Goal: Find specific page/section: Find specific page/section

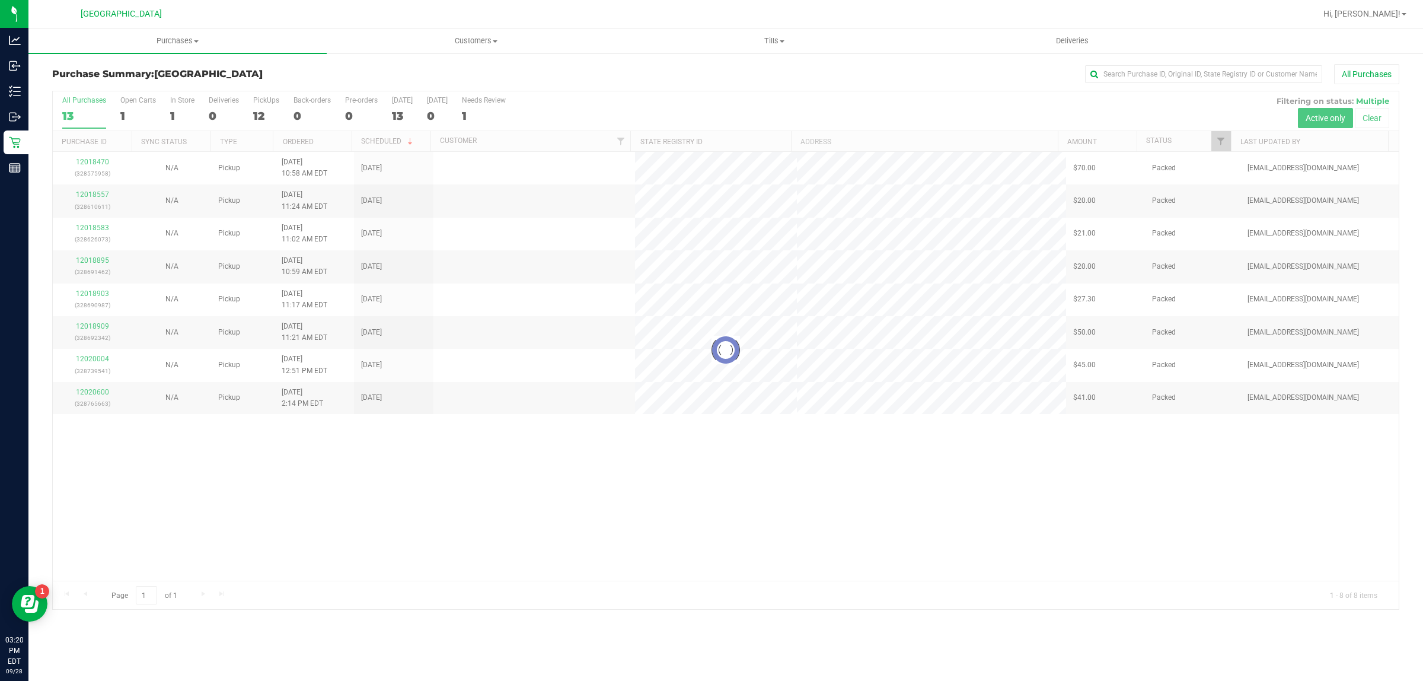
click at [579, 561] on div at bounding box center [726, 350] width 1346 height 518
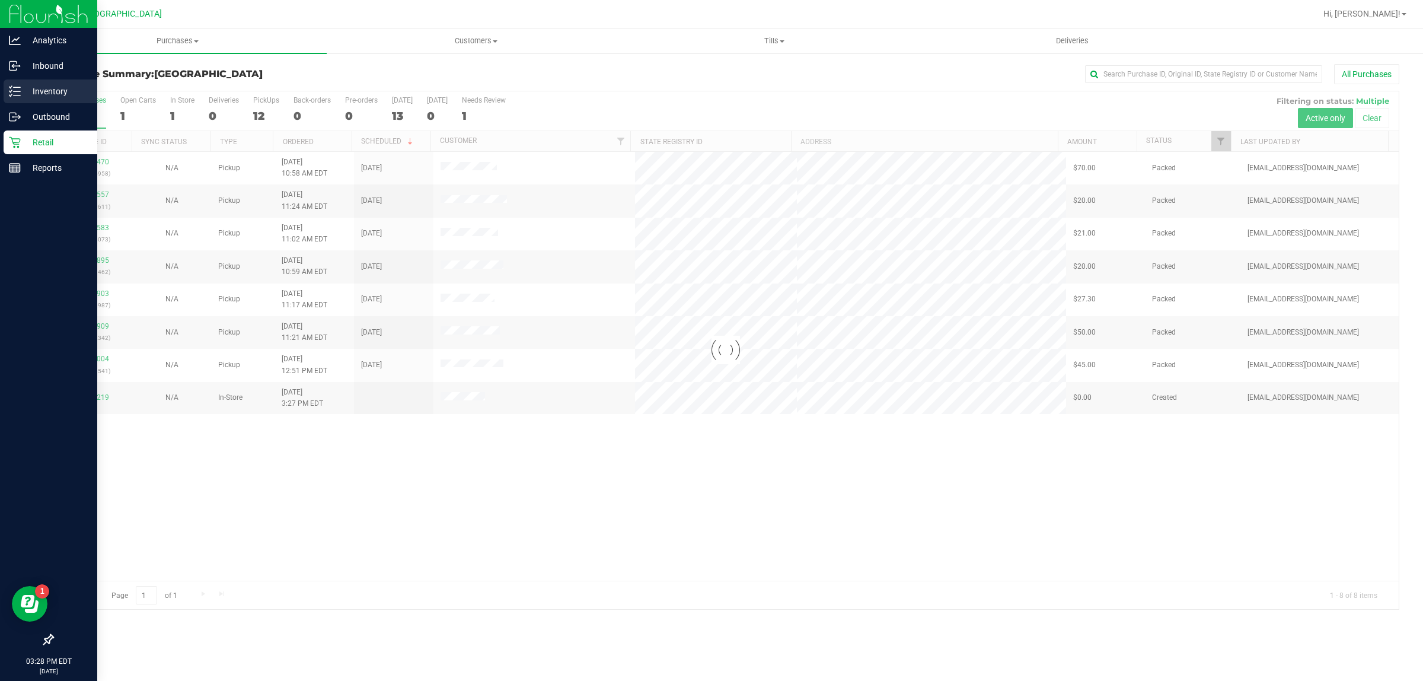
click at [42, 90] on p "Inventory" at bounding box center [56, 91] width 71 height 14
click at [39, 90] on p "Inventory" at bounding box center [56, 91] width 71 height 14
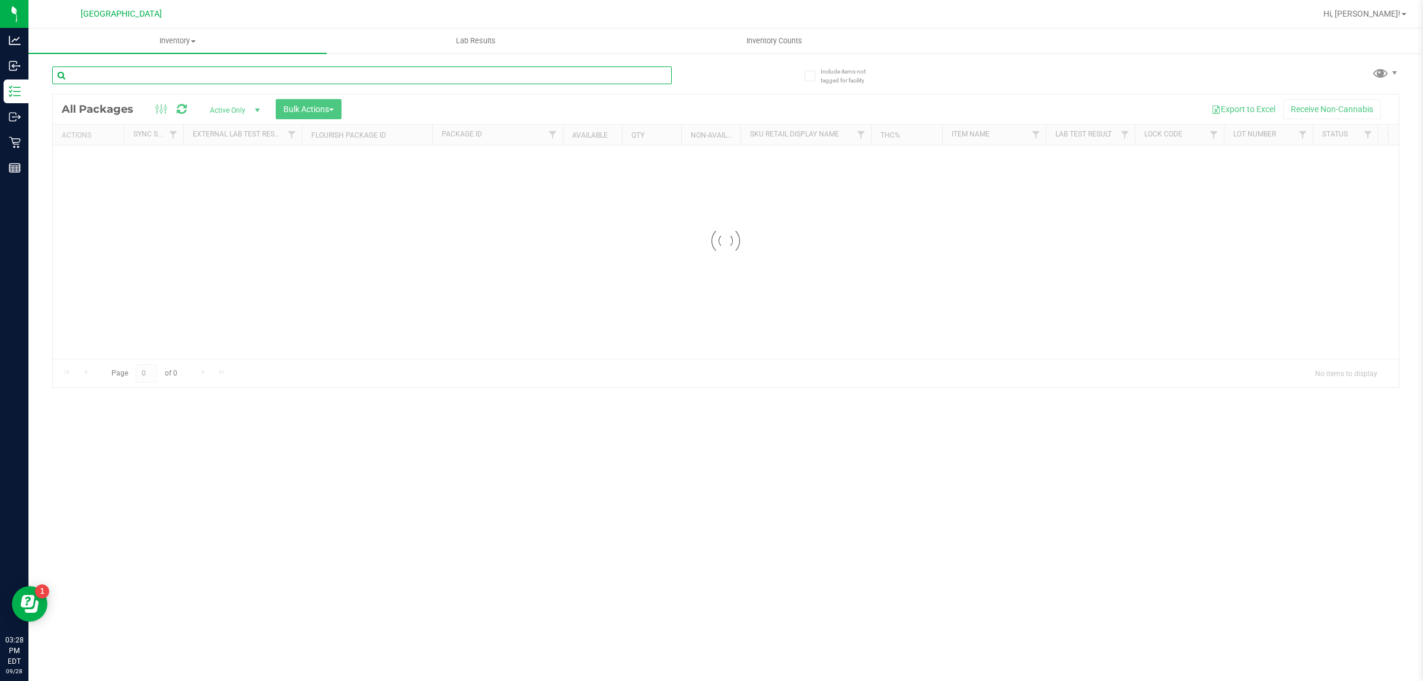
click at [102, 69] on div "Inventory All packages All inventory Waste log Create inventory Lab Results Inv…" at bounding box center [725, 354] width 1395 height 652
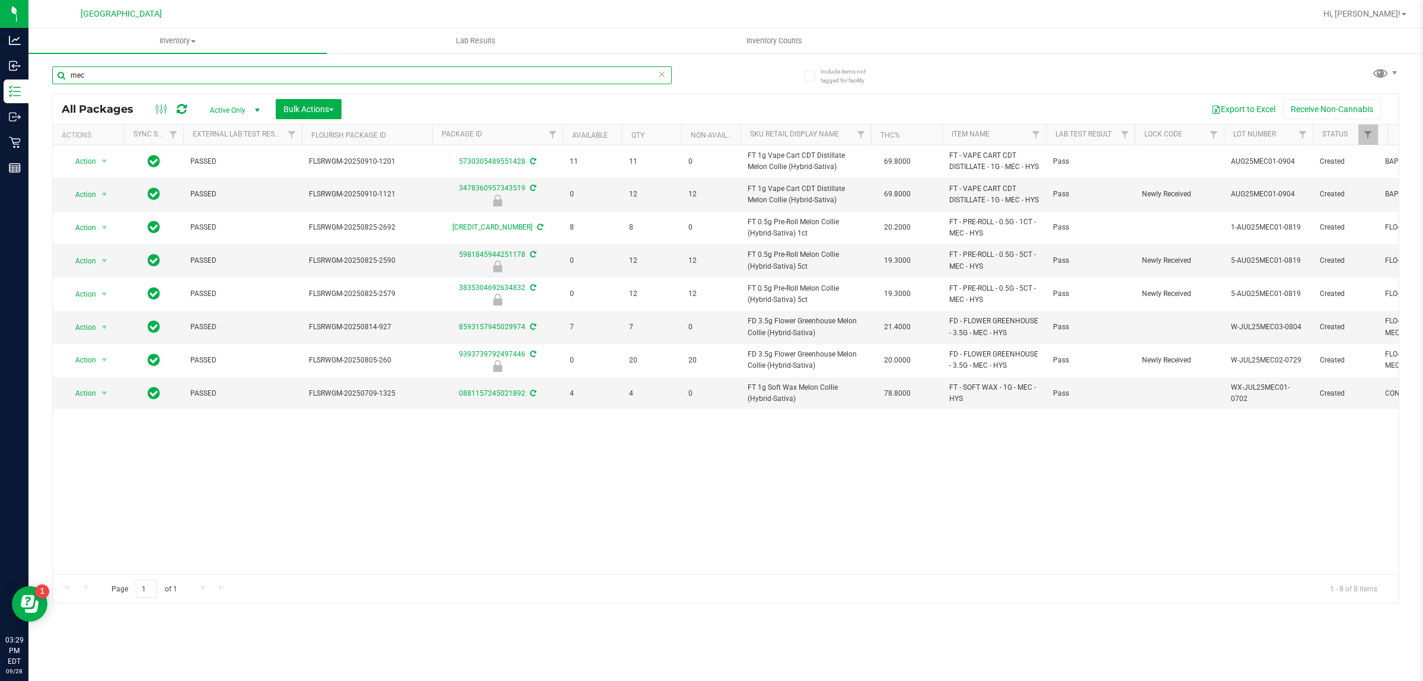
click at [353, 78] on input "mec" at bounding box center [362, 75] width 620 height 18
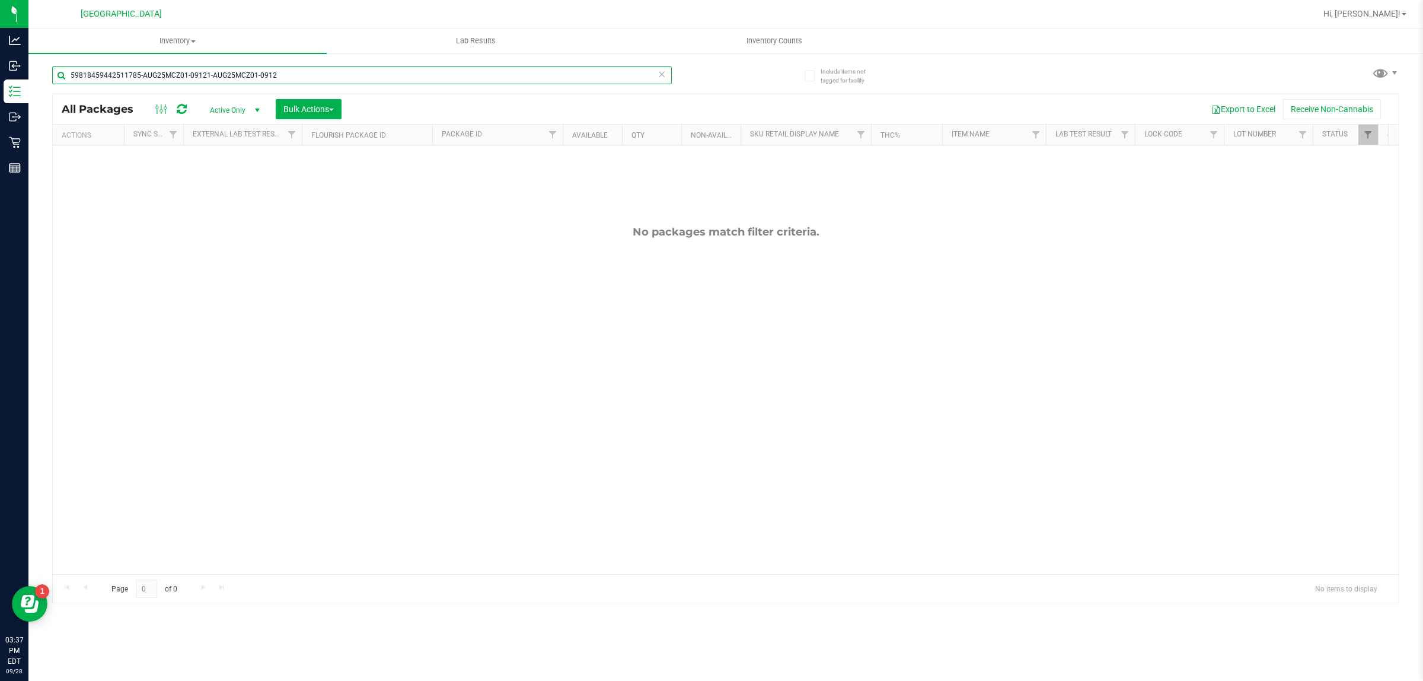
click at [327, 79] on input "59818459442511785-AUG25MCZ01-09121-AUG25MCZ01-0912" at bounding box center [362, 75] width 620 height 18
click at [328, 79] on input "59818459442511785-AUG25MCZ01-09121-AUG25MCZ01-0912" at bounding box center [362, 75] width 620 height 18
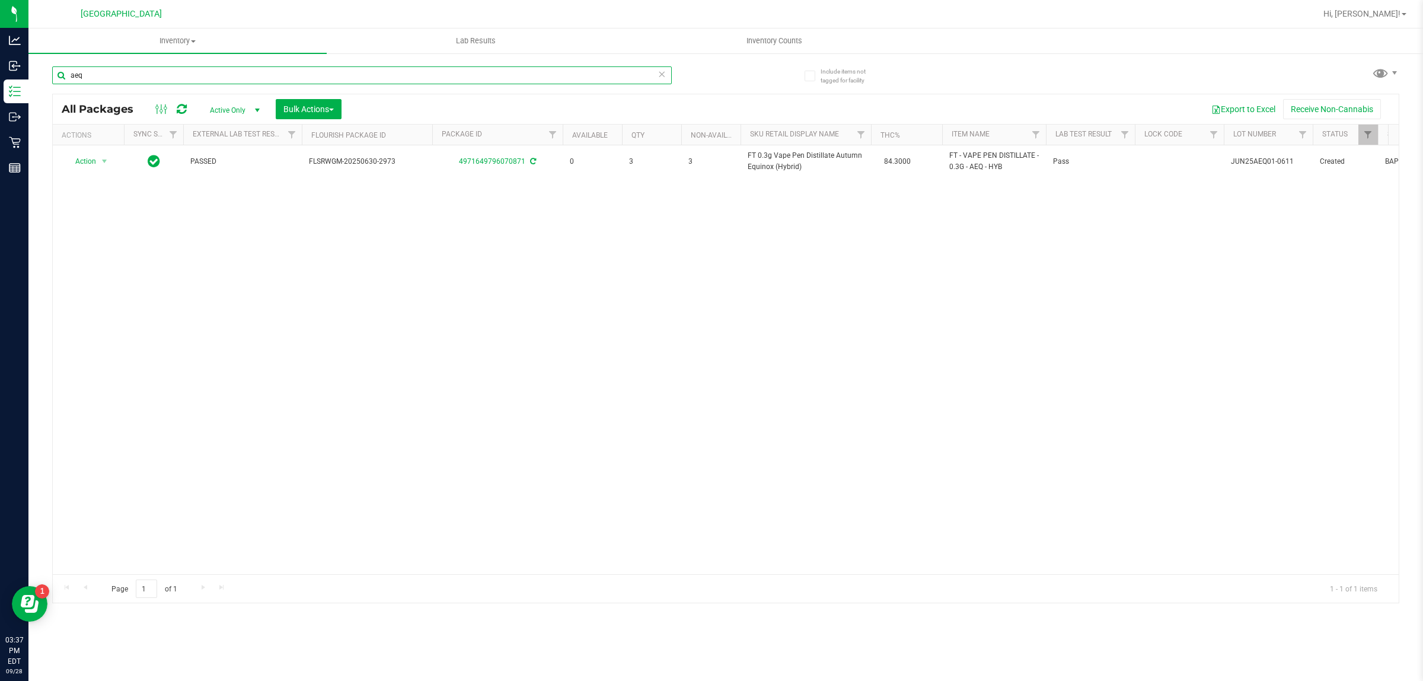
click at [574, 78] on input "aeq" at bounding box center [362, 75] width 620 height 18
click at [565, 79] on input "aeq" at bounding box center [362, 75] width 620 height 18
click at [565, 78] on input "aeq" at bounding box center [362, 75] width 620 height 18
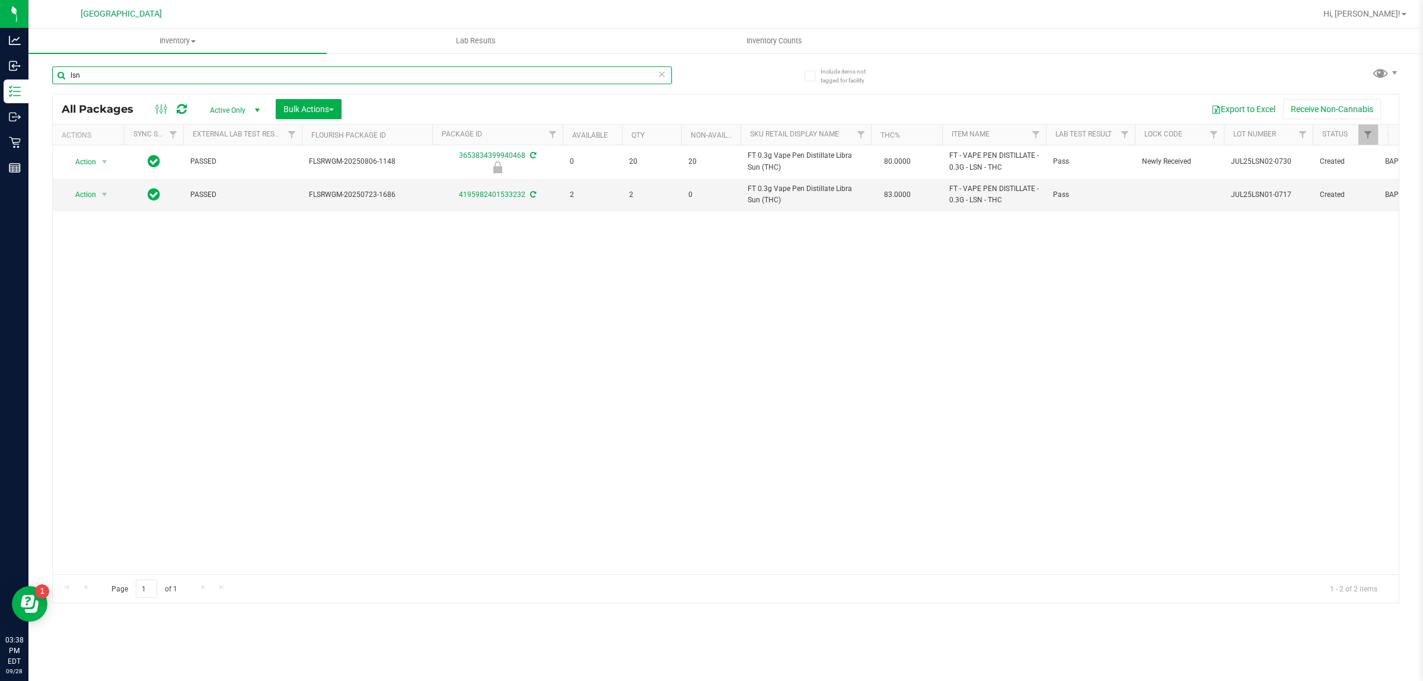
type input "lsn"
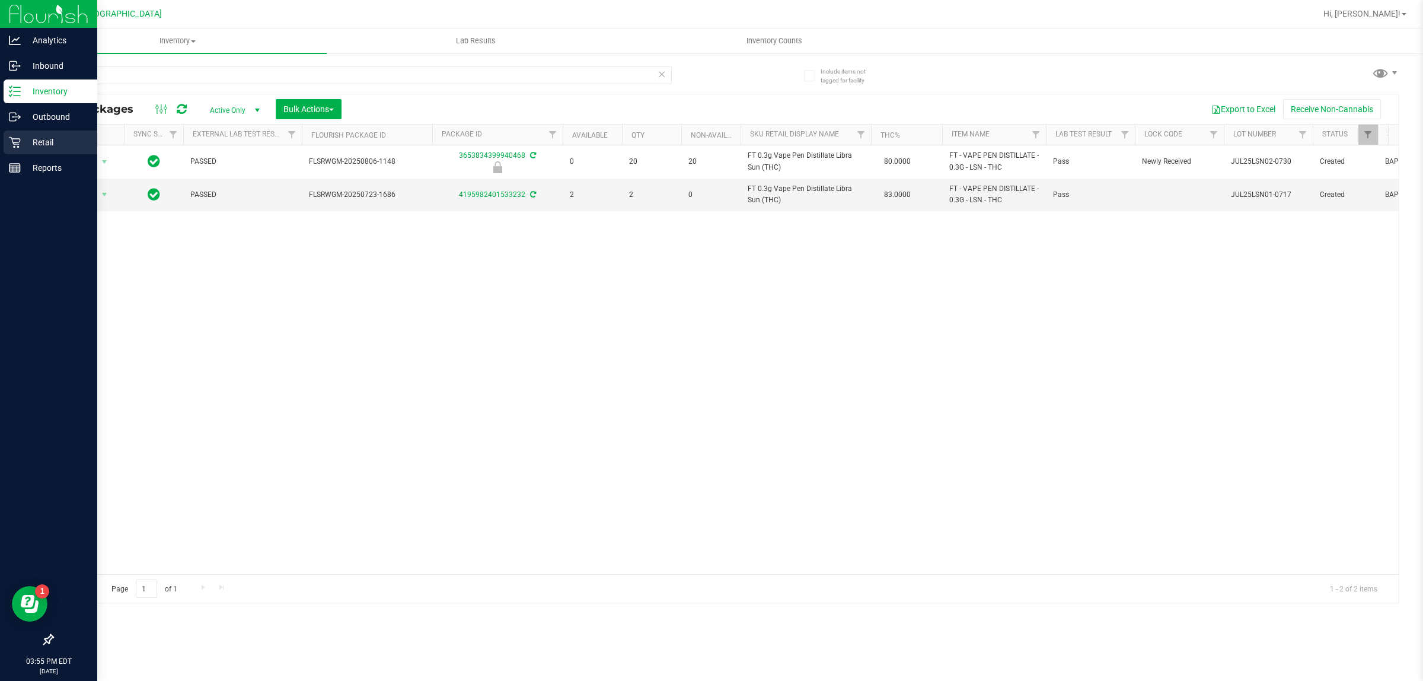
click at [30, 141] on p "Retail" at bounding box center [56, 142] width 71 height 14
